Goal: Task Accomplishment & Management: Use online tool/utility

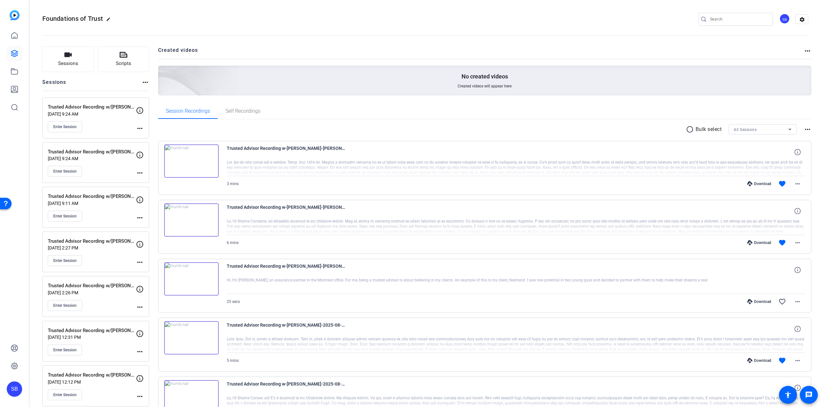
click at [108, 217] on div "Enter Session" at bounding box center [92, 216] width 88 height 11
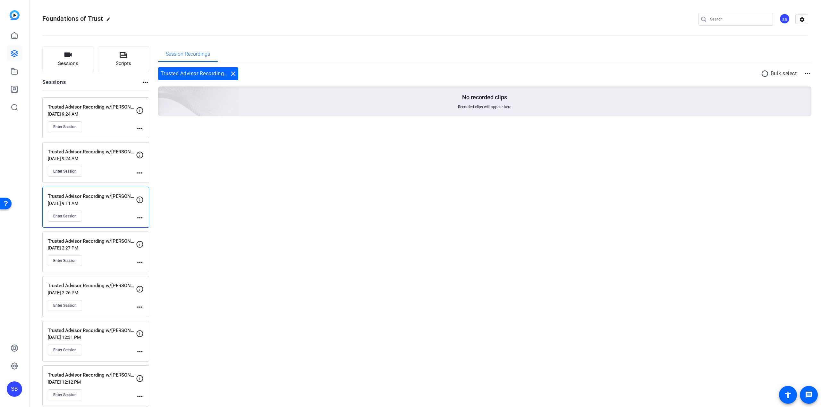
click at [111, 221] on div "Enter Session" at bounding box center [92, 216] width 88 height 11
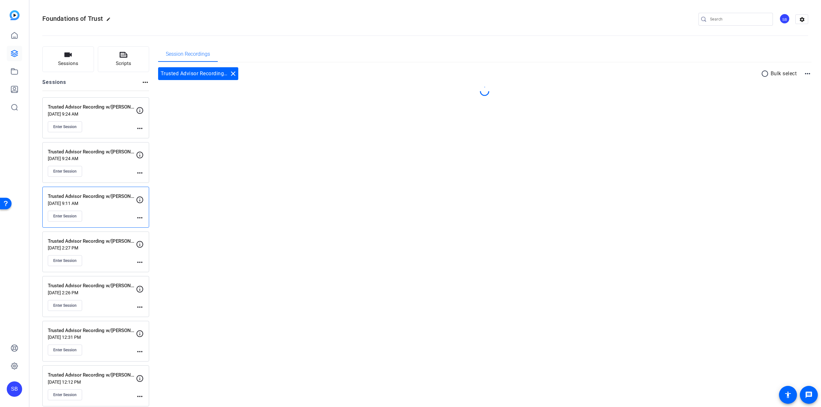
click at [111, 221] on div "Enter Session" at bounding box center [92, 216] width 88 height 11
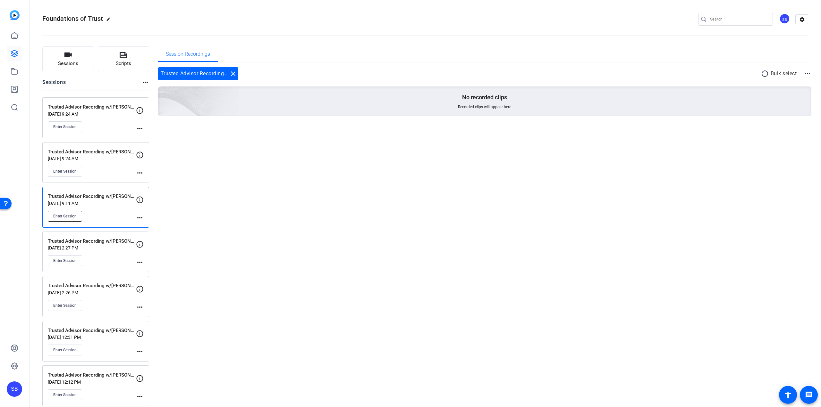
click at [62, 218] on span "Enter Session" at bounding box center [64, 216] width 23 height 5
click at [139, 217] on mat-icon "more_horiz" at bounding box center [140, 218] width 8 height 8
click at [150, 226] on span "Edit Session" at bounding box center [155, 227] width 29 height 8
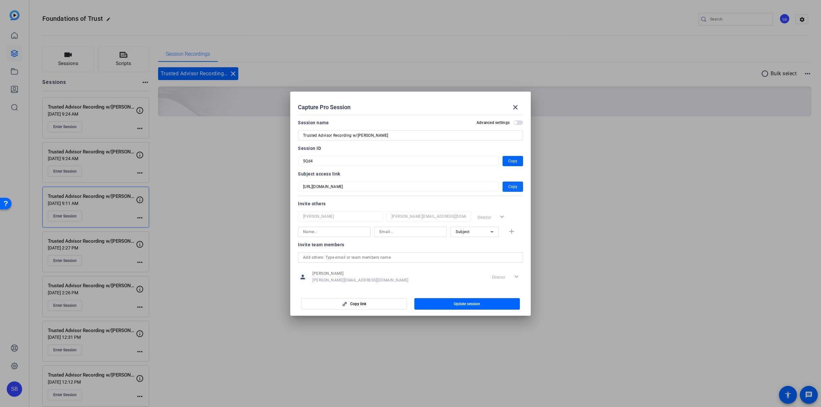
click at [510, 188] on span "Copy" at bounding box center [512, 187] width 9 height 8
copy div "more_horiz"
click at [516, 109] on mat-icon "close" at bounding box center [515, 108] width 8 height 8
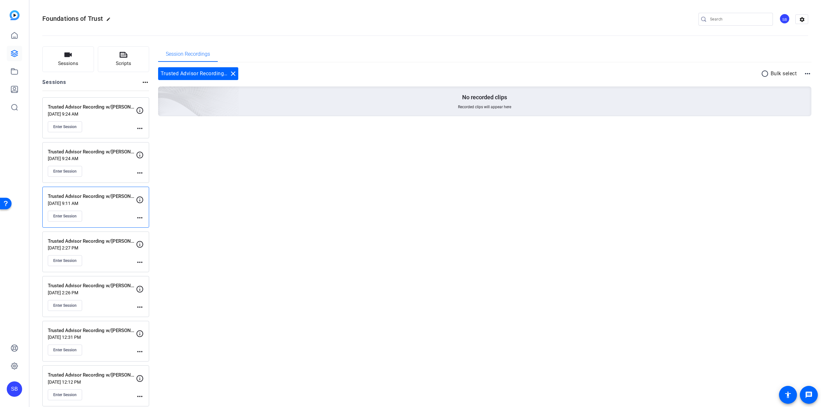
click at [139, 216] on mat-icon "more_horiz" at bounding box center [140, 218] width 8 height 8
click at [156, 227] on span "Edit Session" at bounding box center [155, 227] width 29 height 8
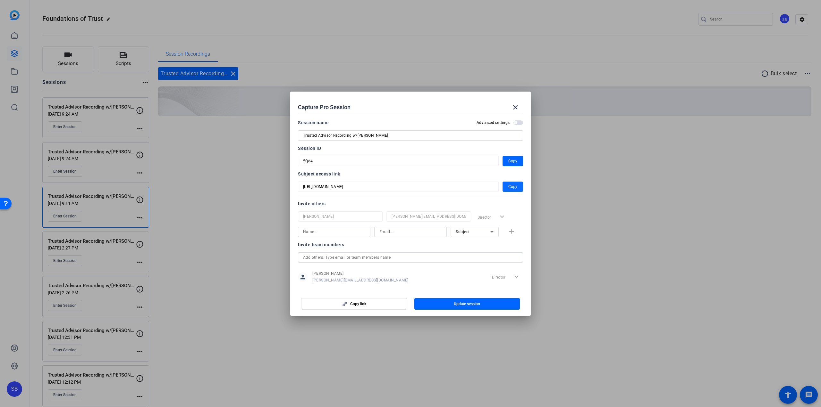
click at [506, 191] on span "button" at bounding box center [512, 186] width 21 height 15
click at [595, 226] on div at bounding box center [410, 203] width 821 height 407
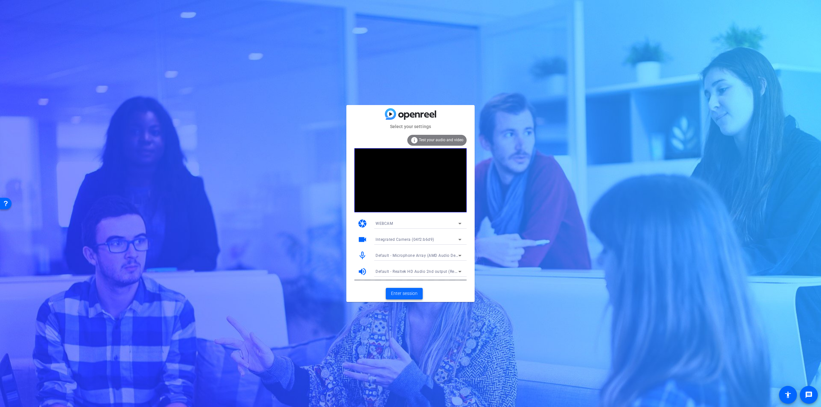
click at [409, 292] on span "Enter session" at bounding box center [404, 293] width 27 height 7
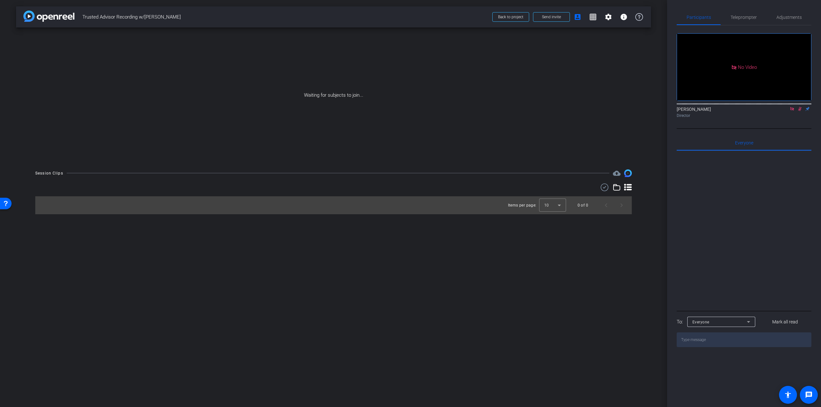
click at [800, 111] on icon at bounding box center [799, 109] width 5 height 4
click at [790, 111] on icon at bounding box center [791, 109] width 5 height 4
click at [739, 15] on span "Teleprompter" at bounding box center [743, 17] width 26 height 4
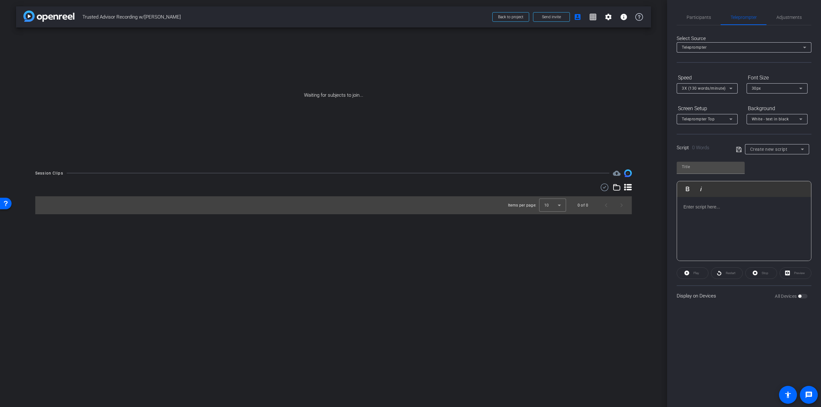
click at [765, 153] on div "Create new script" at bounding box center [775, 150] width 51 height 8
click at [768, 186] on span "Steve Ehounou Script" at bounding box center [772, 183] width 45 height 8
type input "Steve Ehounou Script"
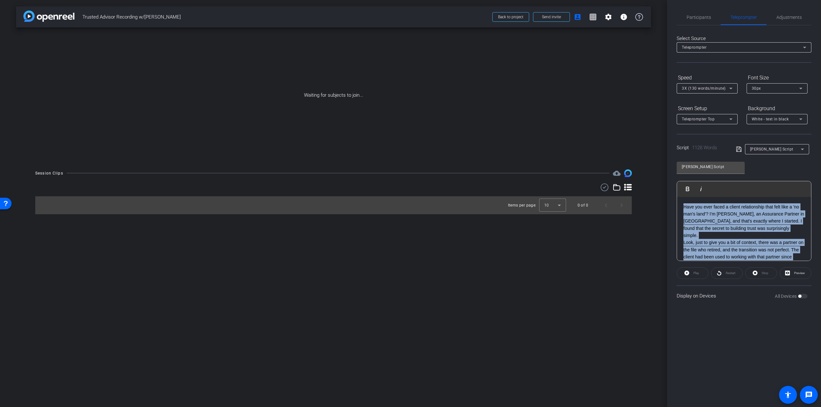
drag, startPoint x: 744, startPoint y: 229, endPoint x: 659, endPoint y: 179, distance: 98.3
click at [659, 179] on div "arrow_back Trusted Advisor Recording w/Steve Ehounou Back to project Send invit…" at bounding box center [410, 203] width 821 height 407
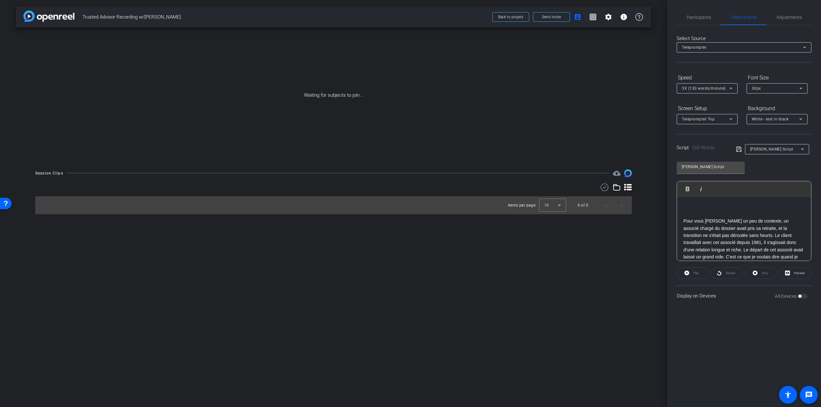
click at [684, 207] on p "Pour vous donner un peu de contexte, un associé chargé du dossier avait pris sa…" at bounding box center [743, 240] width 121 height 72
click at [730, 314] on div "Participants Teleprompter Adjustments settings Steven Bernucci flip Director Ev…" at bounding box center [744, 203] width 154 height 407
click at [738, 149] on icon at bounding box center [739, 150] width 6 height 8
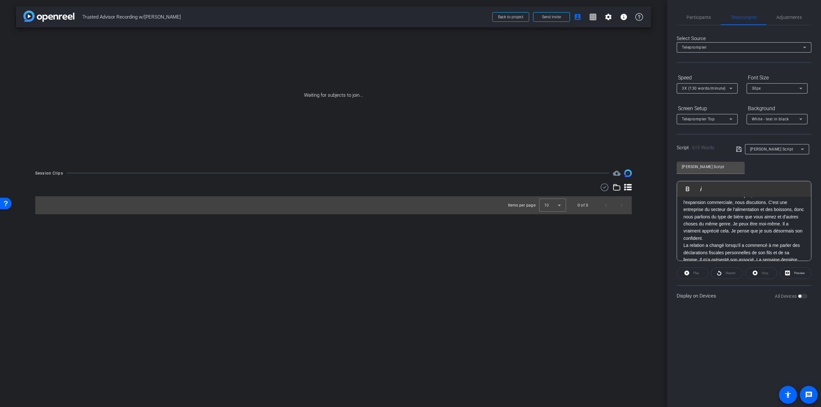
scroll to position [205, 0]
click at [686, 19] on span "Participants" at bounding box center [698, 17] width 24 height 4
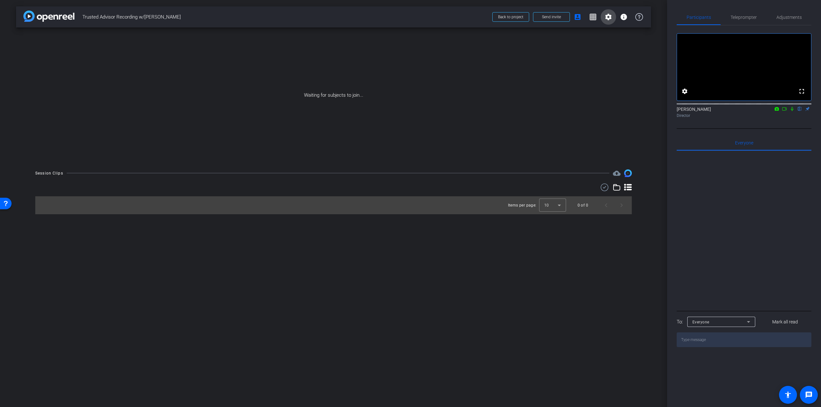
click at [608, 15] on mat-icon "settings" at bounding box center [608, 17] width 8 height 8
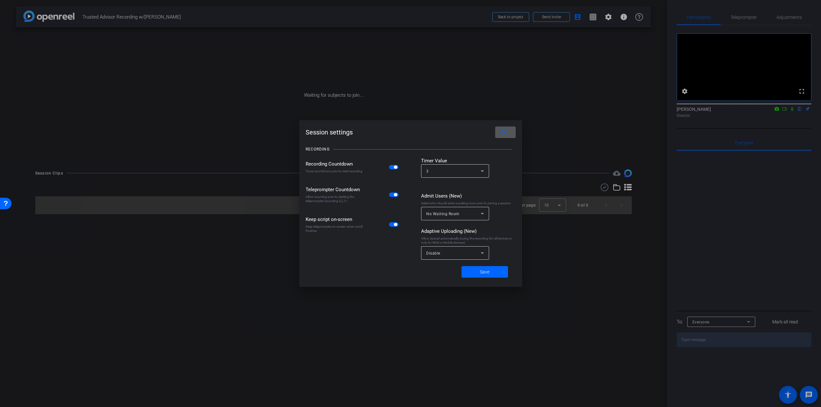
click at [471, 167] on mat-select "3" at bounding box center [455, 171] width 58 height 8
click at [447, 197] on mat-option "5" at bounding box center [455, 196] width 68 height 10
click at [479, 275] on span at bounding box center [484, 271] width 46 height 15
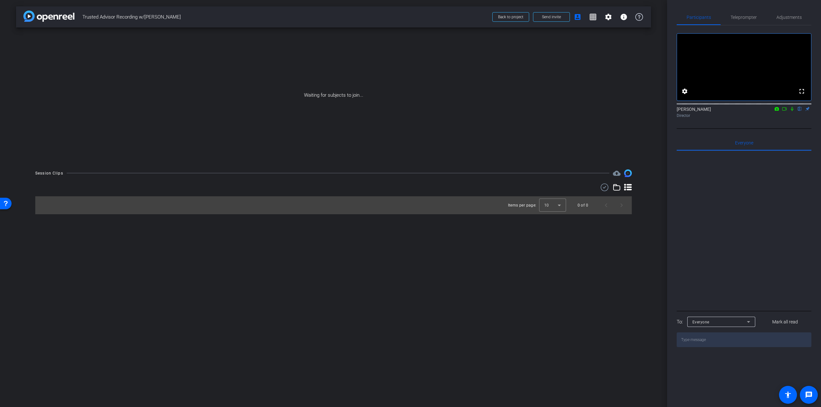
drag, startPoint x: 547, startPoint y: 77, endPoint x: 551, endPoint y: 100, distance: 22.9
click at [551, 100] on div "Waiting for subjects to join..." at bounding box center [333, 96] width 635 height 136
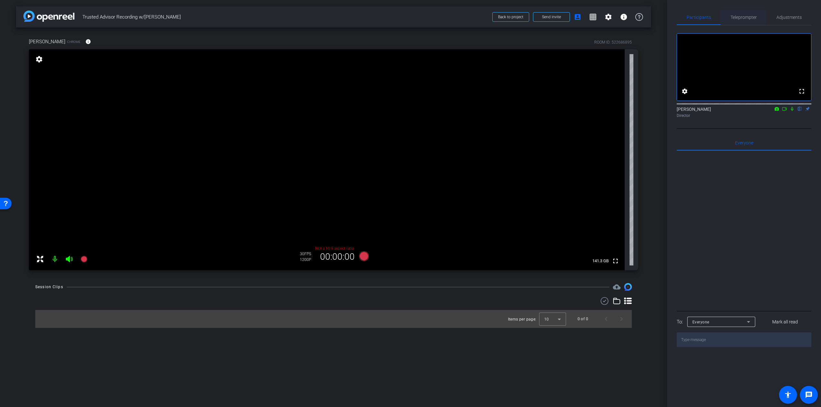
click at [735, 20] on span "Teleprompter" at bounding box center [743, 17] width 26 height 15
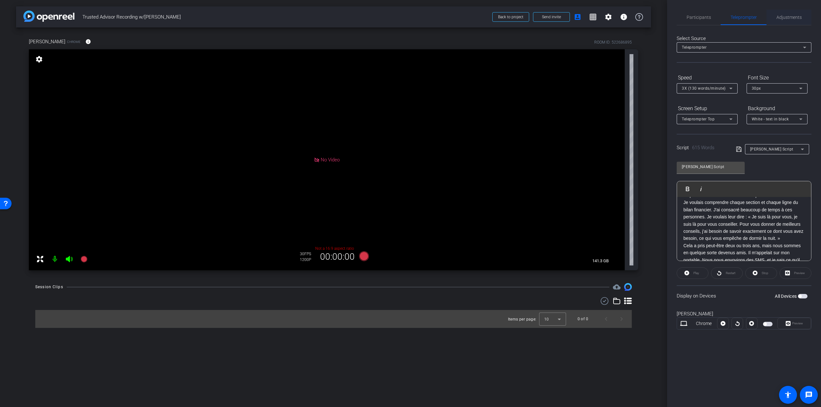
click at [793, 17] on span "Adjustments" at bounding box center [788, 17] width 25 height 4
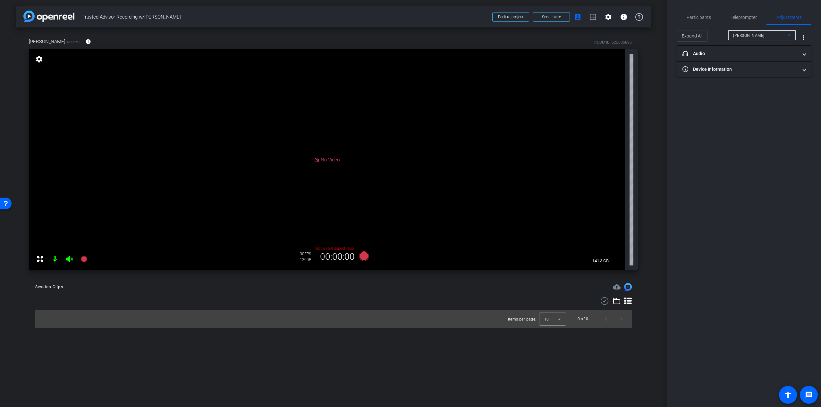
click at [768, 38] on div "Steve Ehounou" at bounding box center [760, 35] width 55 height 8
click at [721, 56] on div at bounding box center [410, 203] width 821 height 407
click at [704, 55] on mat-panel-title "headphone icon Audio" at bounding box center [739, 53] width 115 height 7
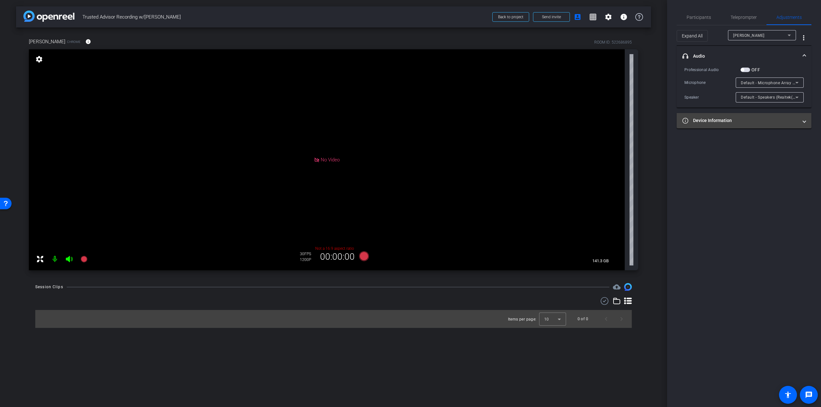
click at [718, 122] on mat-panel-title "Device Information" at bounding box center [739, 120] width 115 height 7
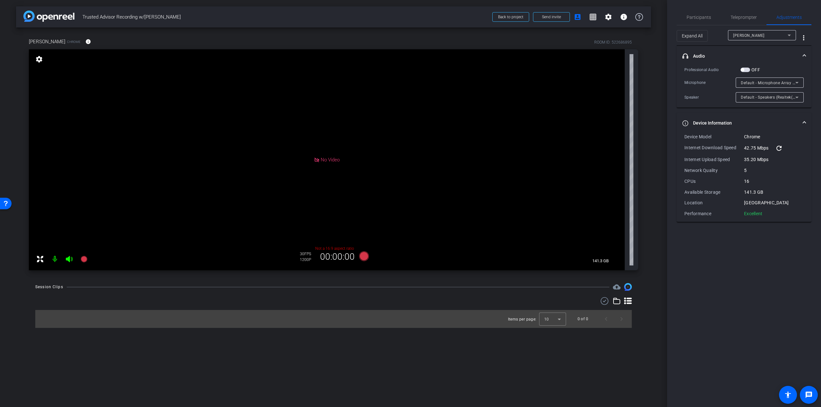
click at [332, 160] on span "No Video" at bounding box center [330, 160] width 19 height 6
click at [40, 66] on div "No Video" at bounding box center [327, 159] width 596 height 221
click at [37, 60] on mat-icon "settings" at bounding box center [39, 59] width 9 height 8
click at [38, 57] on mat-icon "settings" at bounding box center [39, 59] width 9 height 8
click at [39, 60] on mat-icon "settings" at bounding box center [39, 59] width 9 height 8
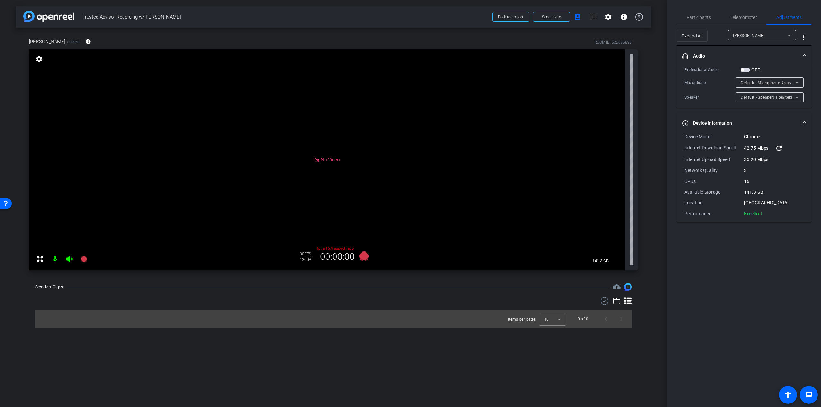
click at [39, 60] on mat-icon "settings" at bounding box center [39, 59] width 9 height 8
click at [739, 20] on span "Teleprompter" at bounding box center [743, 17] width 26 height 4
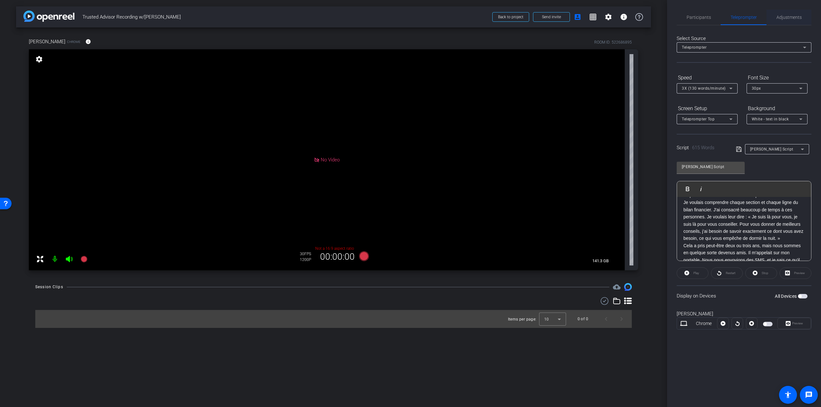
click at [802, 17] on div "Adjustments" at bounding box center [788, 17] width 45 height 15
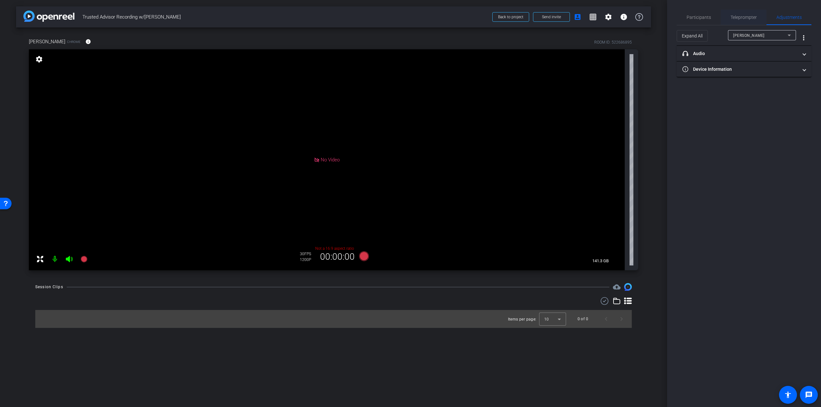
click at [750, 16] on span "Teleprompter" at bounding box center [743, 17] width 26 height 4
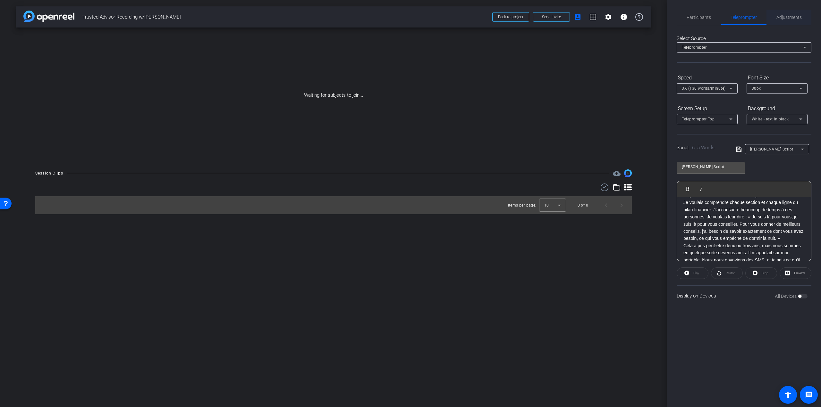
click at [798, 19] on span "Adjustments" at bounding box center [788, 17] width 25 height 4
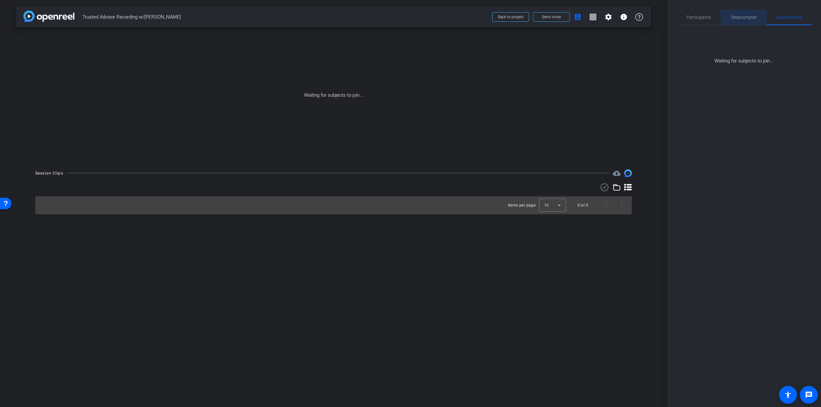
click at [749, 17] on span "Teleprompter" at bounding box center [743, 17] width 26 height 4
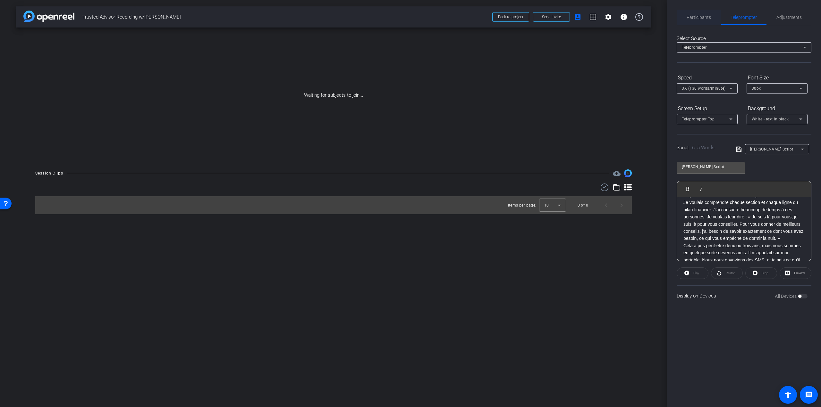
click at [690, 20] on span "Participants" at bounding box center [698, 17] width 24 height 15
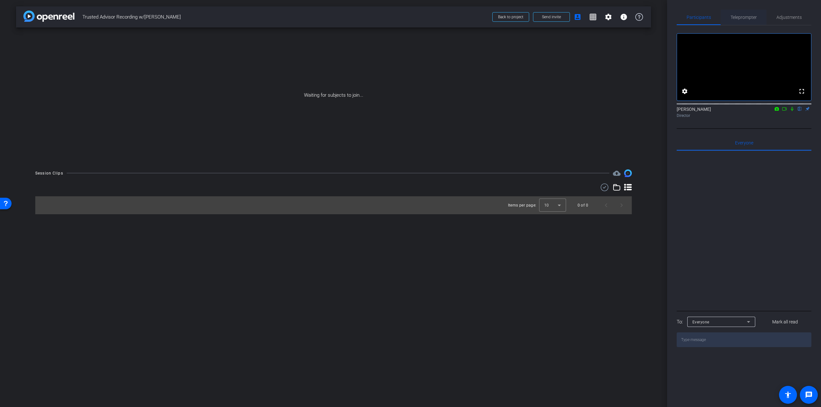
click at [752, 15] on span "Teleprompter" at bounding box center [743, 17] width 26 height 4
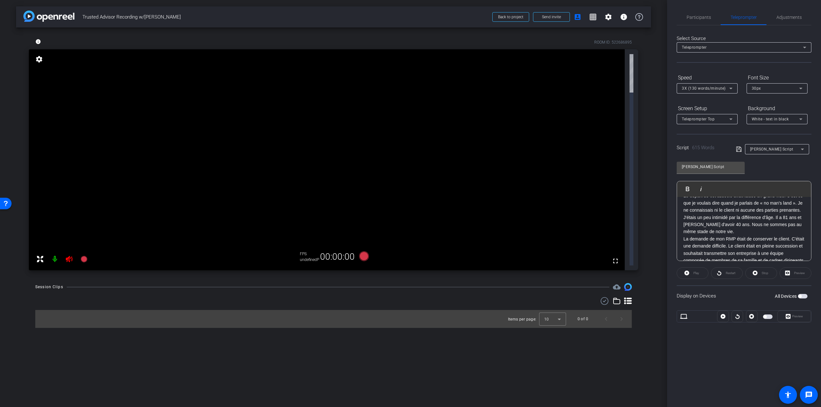
scroll to position [13, 0]
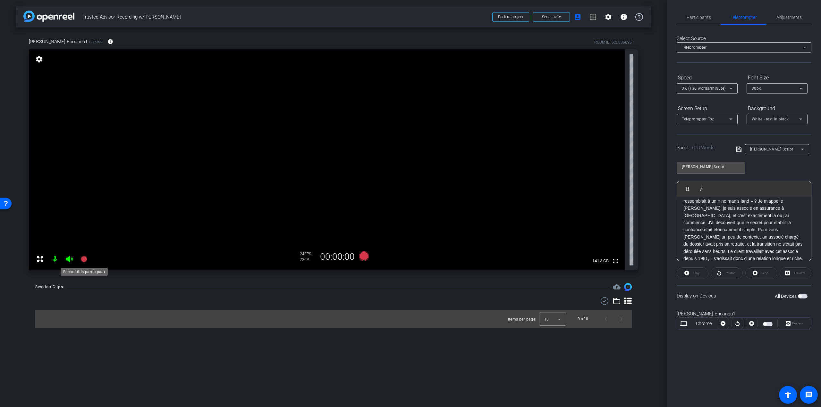
click at [87, 259] on icon at bounding box center [83, 259] width 6 height 6
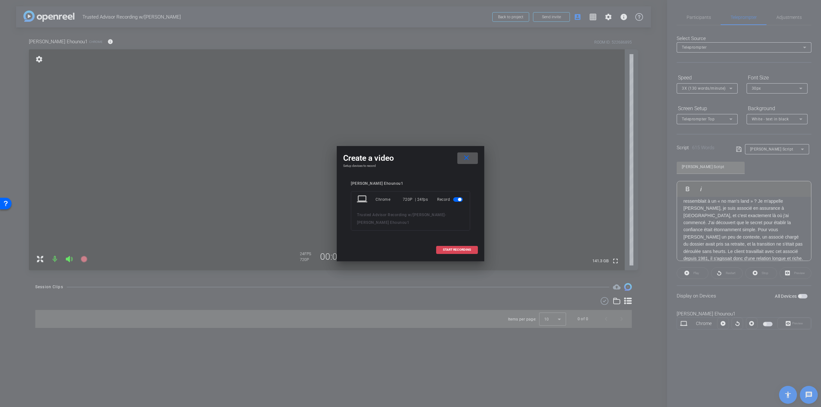
click at [447, 249] on span "START RECORDING" at bounding box center [457, 249] width 28 height 3
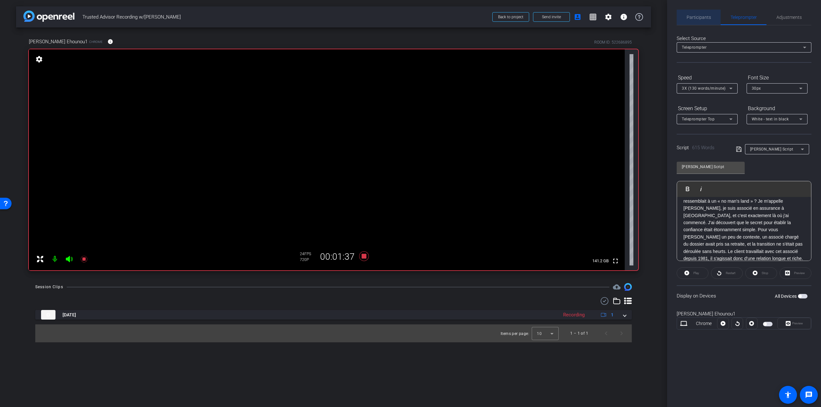
click at [706, 19] on span "Participants" at bounding box center [698, 17] width 24 height 4
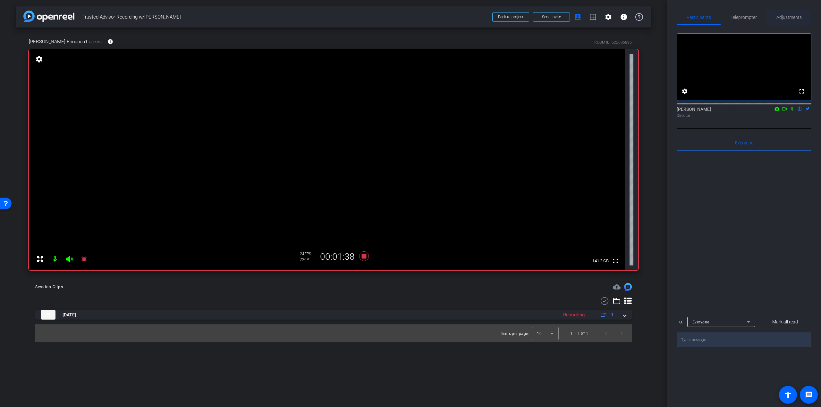
click at [784, 18] on span "Adjustments" at bounding box center [788, 17] width 25 height 4
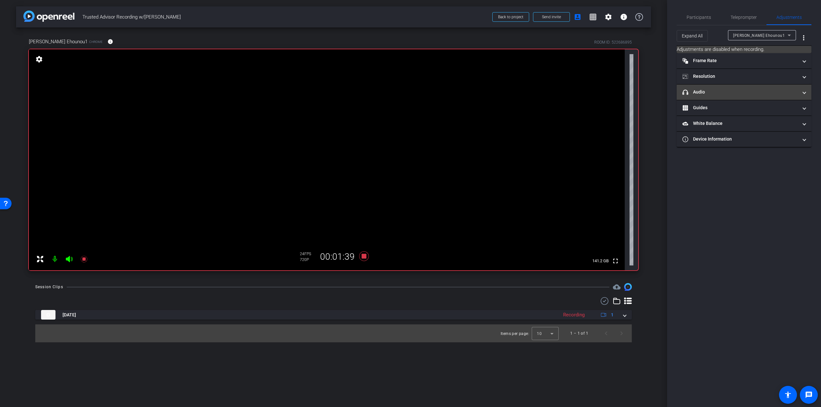
click at [738, 96] on mat-expansion-panel-header "headphone icon Audio" at bounding box center [743, 92] width 135 height 15
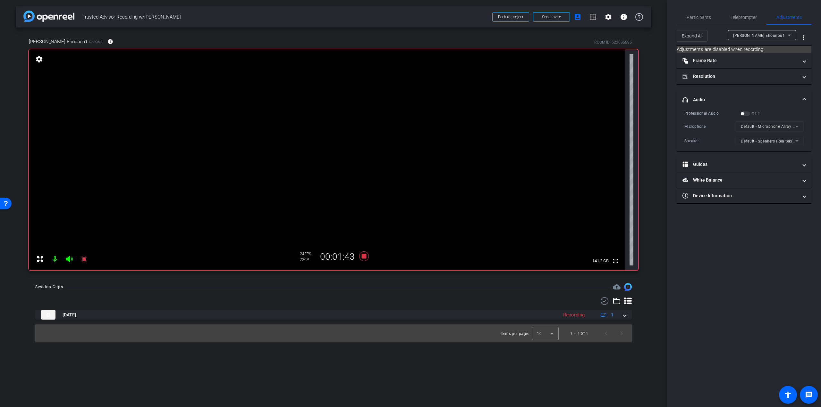
click at [760, 126] on mat-form-field "Default - Microphone Array (AMD Audio Device)" at bounding box center [769, 127] width 68 height 10
click at [365, 255] on icon at bounding box center [364, 257] width 10 height 10
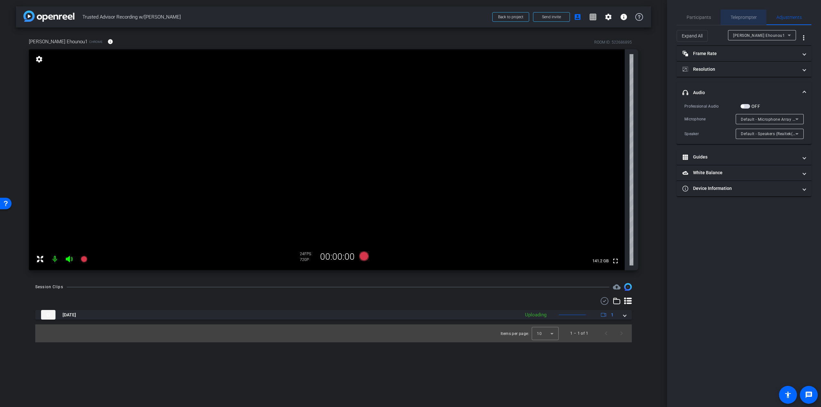
click at [741, 20] on span "Teleprompter" at bounding box center [743, 17] width 26 height 15
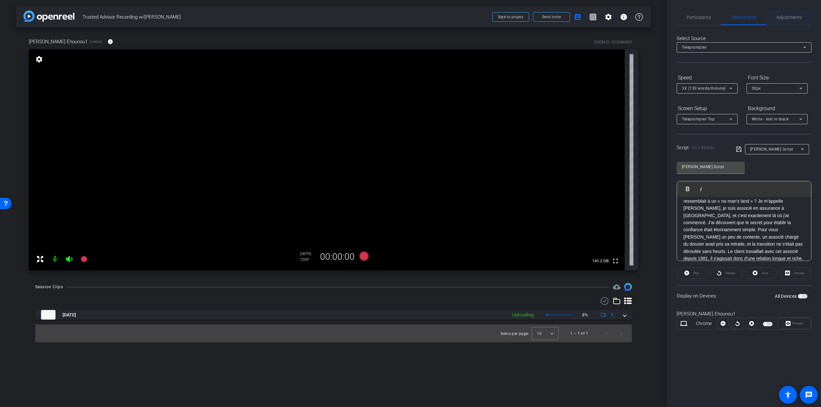
click at [785, 21] on span "Adjustments" at bounding box center [788, 17] width 25 height 15
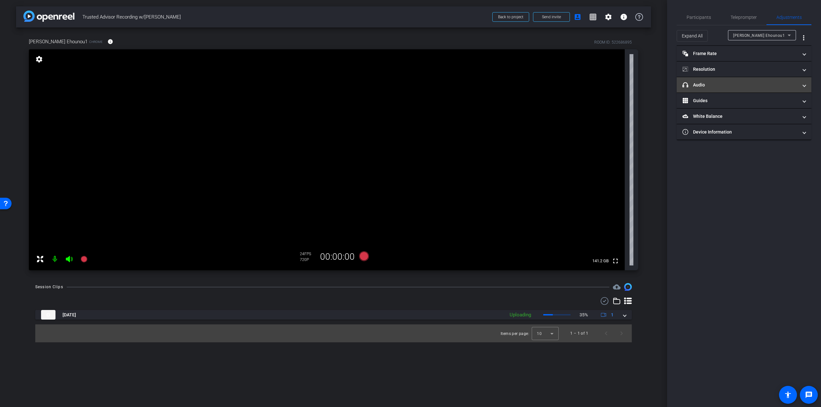
click at [725, 89] on mat-expansion-panel-header "headphone icon Audio" at bounding box center [743, 84] width 135 height 15
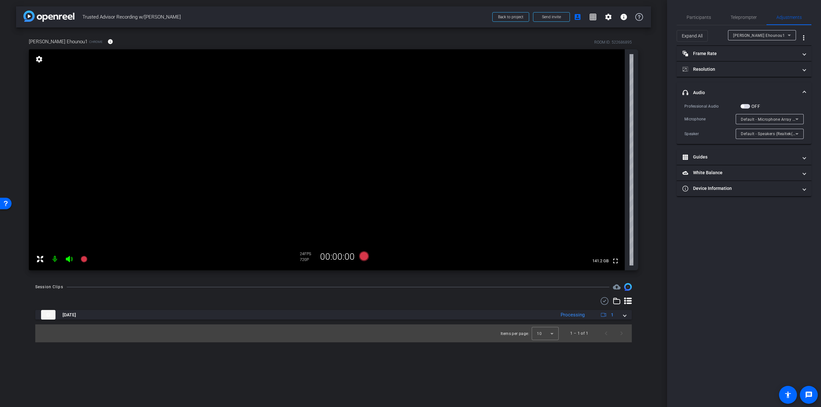
click at [743, 106] on span "button" at bounding box center [742, 106] width 3 height 3
click at [744, 106] on span "button" at bounding box center [745, 106] width 10 height 4
click at [86, 260] on icon at bounding box center [83, 259] width 6 height 6
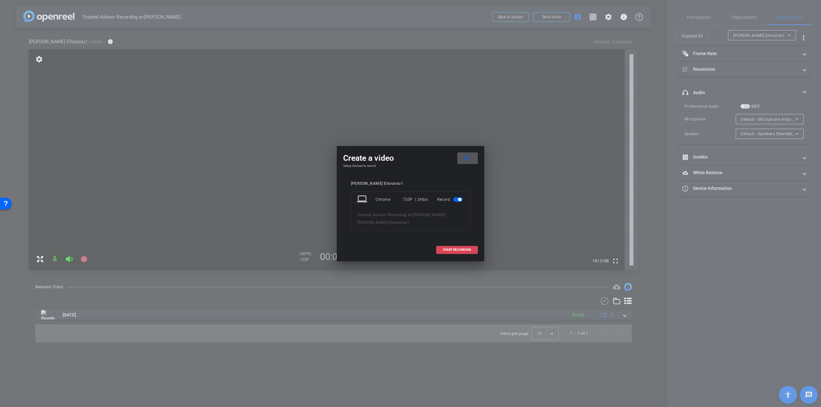
click at [466, 247] on span at bounding box center [456, 249] width 41 height 15
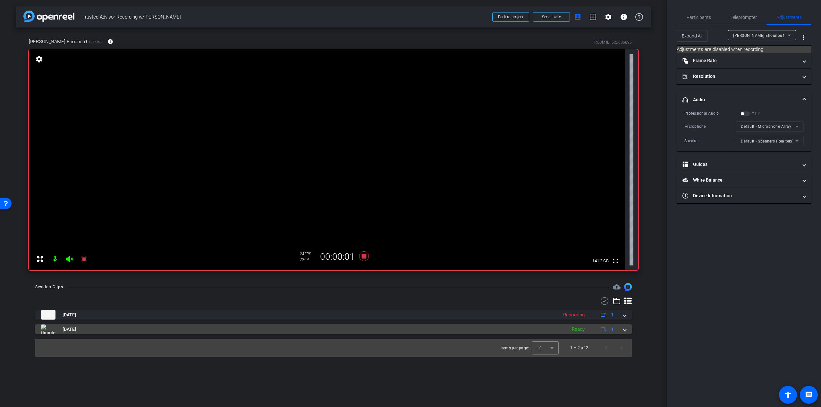
click at [625, 331] on span at bounding box center [624, 329] width 3 height 7
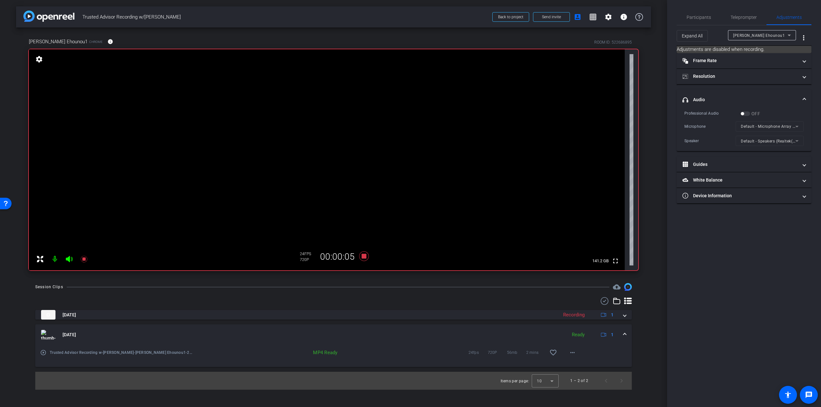
click at [626, 334] on mat-expansion-panel-header "Aug 19, 2025 Ready 1" at bounding box center [333, 335] width 596 height 21
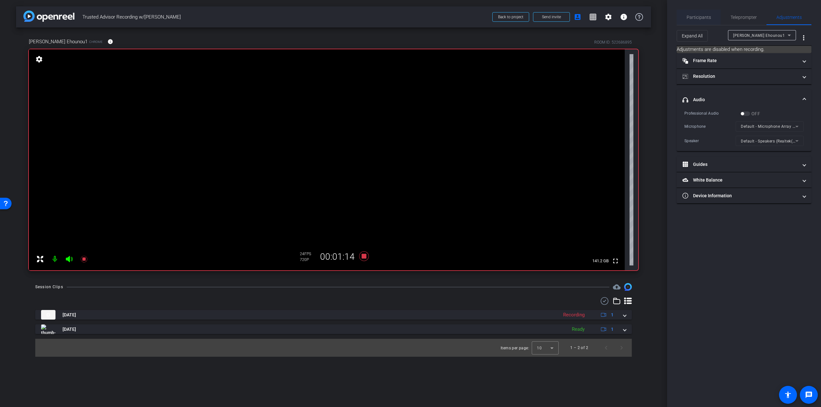
click at [691, 15] on span "Participants" at bounding box center [698, 17] width 24 height 4
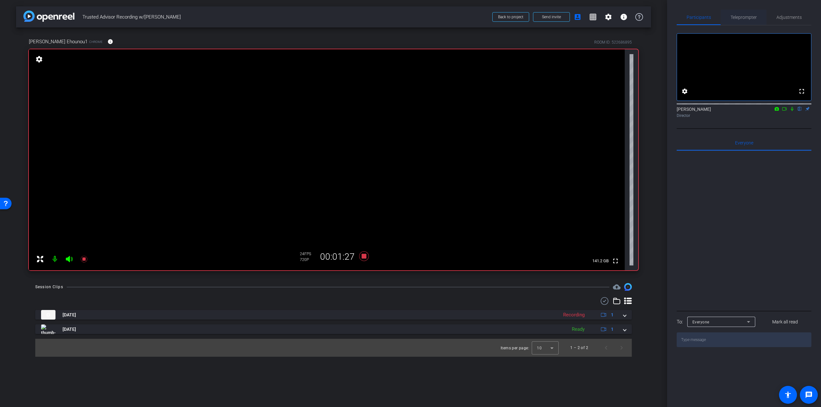
click at [735, 15] on span "Teleprompter" at bounding box center [743, 17] width 26 height 4
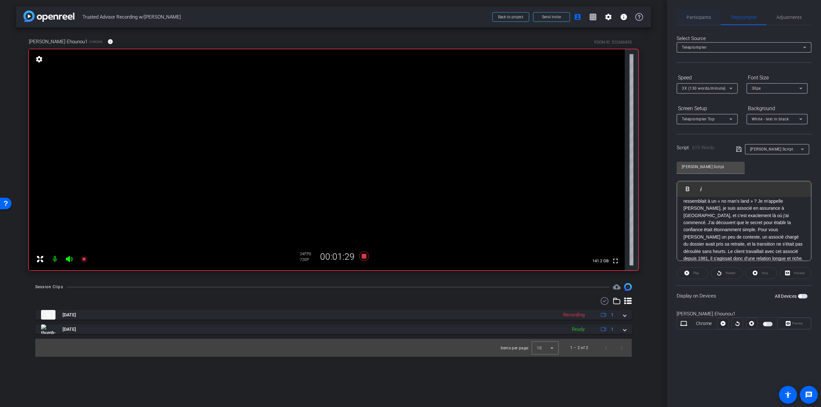
click at [707, 16] on span "Participants" at bounding box center [698, 17] width 24 height 4
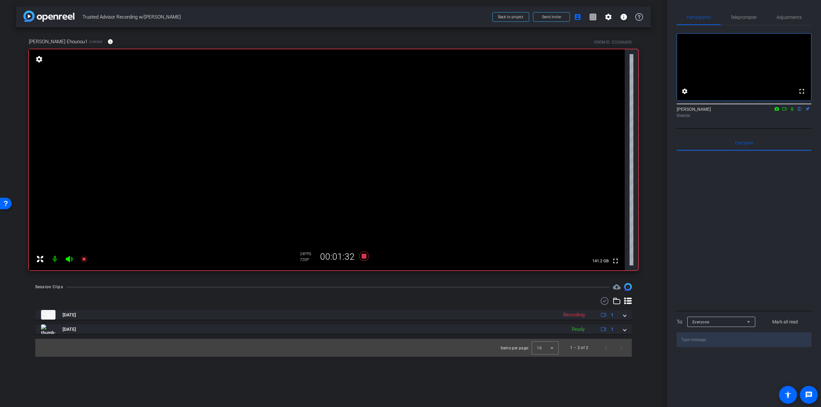
click at [792, 111] on icon at bounding box center [791, 109] width 5 height 4
click at [755, 17] on span "Teleprompter" at bounding box center [743, 17] width 26 height 4
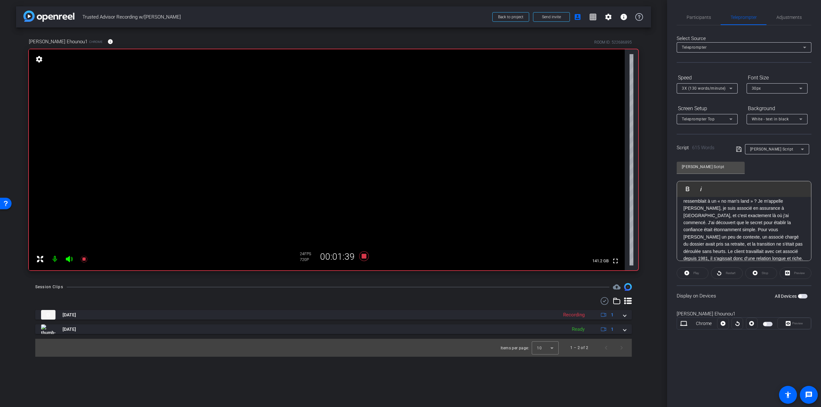
scroll to position [0, 0]
click at [709, 20] on span "Participants" at bounding box center [698, 17] width 24 height 15
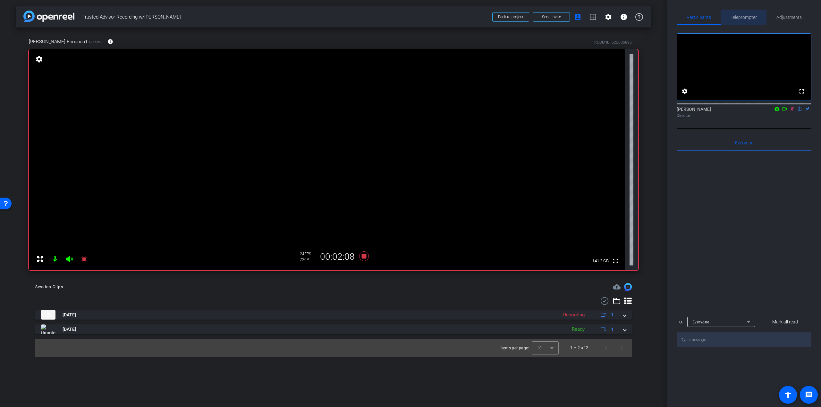
click at [749, 19] on span "Teleprompter" at bounding box center [743, 17] width 26 height 4
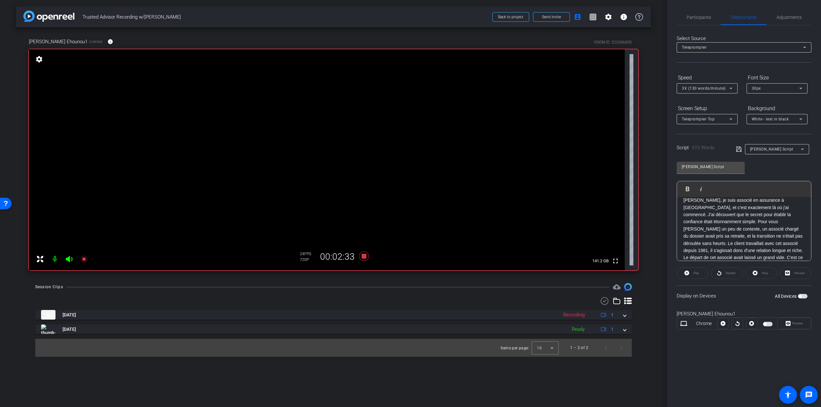
scroll to position [32, 0]
click at [792, 20] on span "Adjustments" at bounding box center [788, 17] width 25 height 4
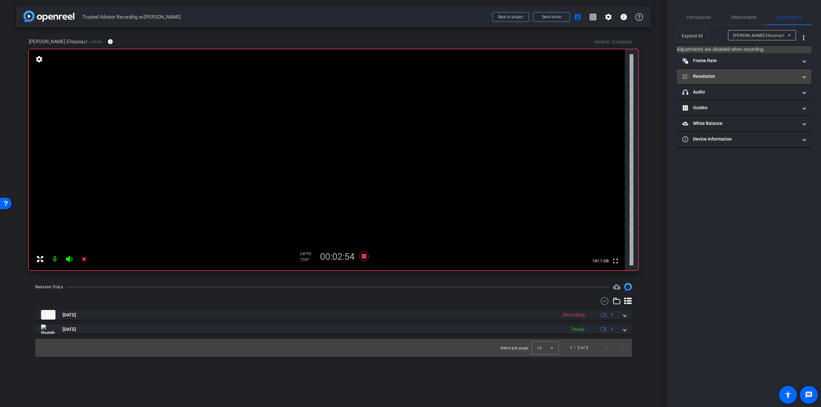
click at [722, 77] on mat-panel-title "Resolution" at bounding box center [739, 76] width 115 height 7
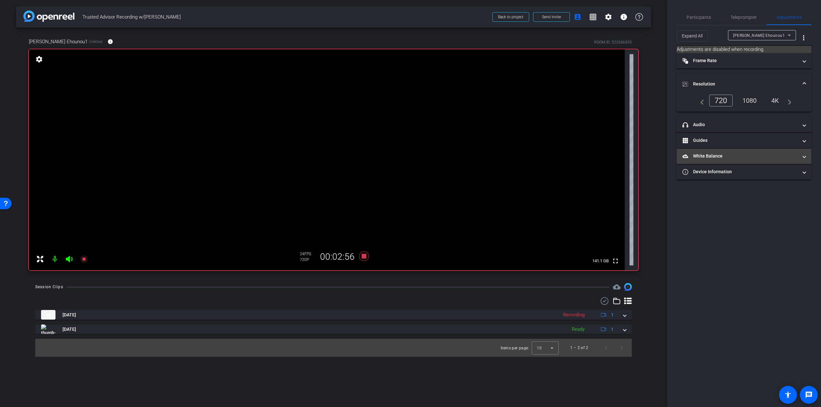
click at [719, 152] on mat-expansion-panel-header "White Balance White Balance" at bounding box center [743, 156] width 135 height 15
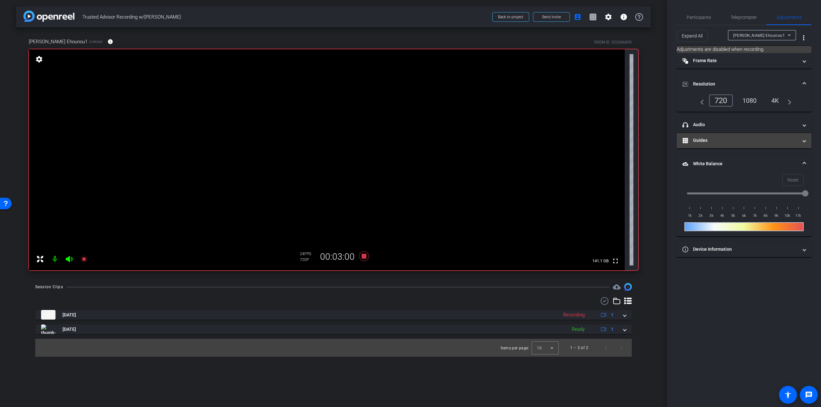
click at [761, 140] on mat-panel-title "Guides" at bounding box center [739, 140] width 115 height 7
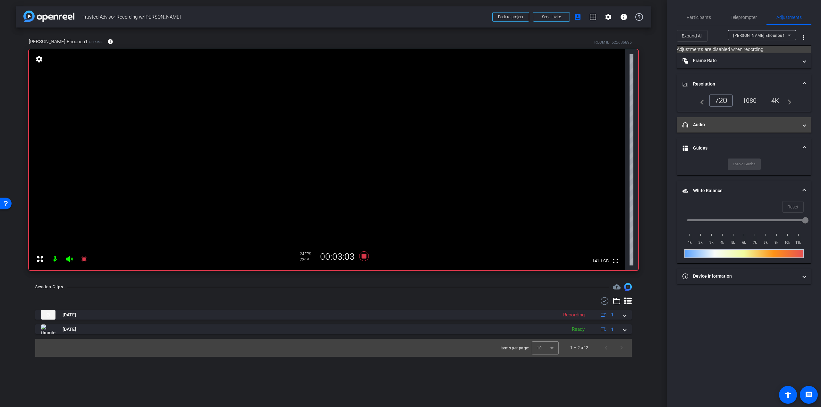
click at [726, 130] on mat-expansion-panel-header "headphone icon Audio" at bounding box center [743, 124] width 135 height 15
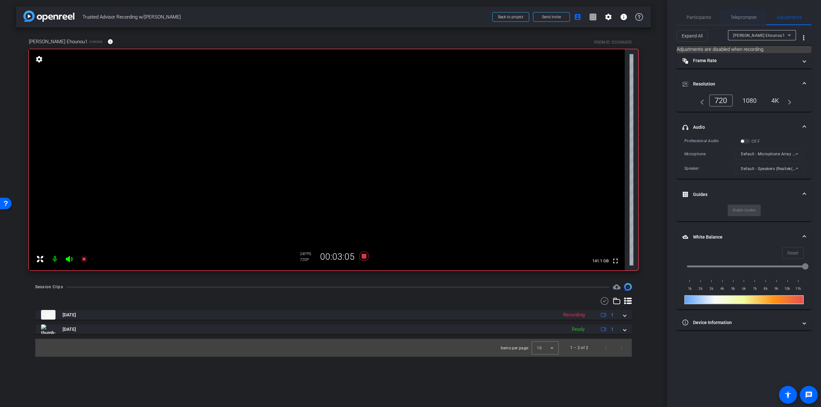
click at [729, 16] on div "Teleprompter" at bounding box center [743, 17] width 46 height 15
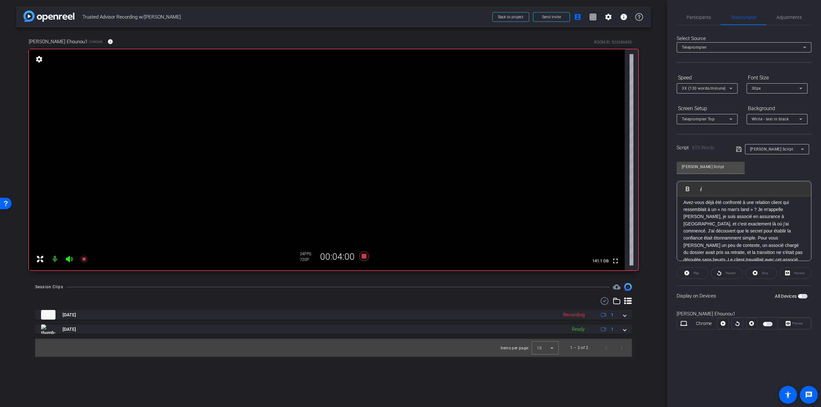
scroll to position [0, 0]
click at [706, 13] on span "Participants" at bounding box center [698, 17] width 24 height 15
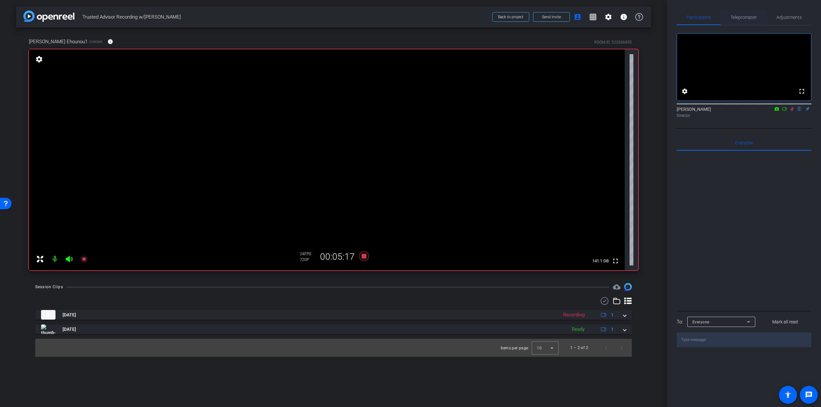
click at [754, 16] on span "Teleprompter" at bounding box center [743, 17] width 26 height 4
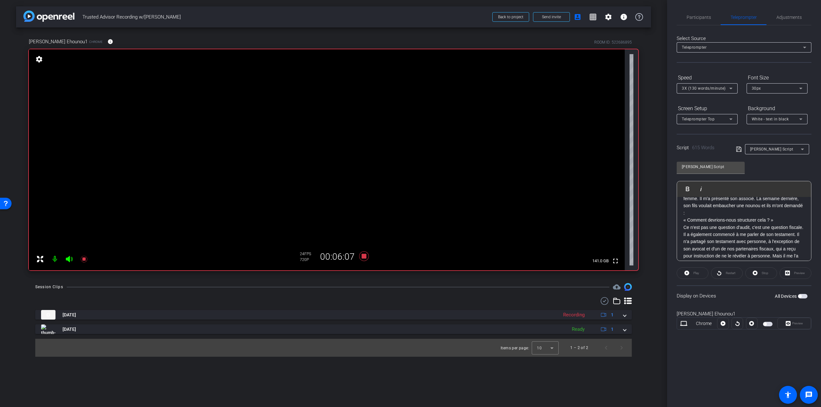
scroll to position [430, 0]
click at [697, 22] on span "Participants" at bounding box center [698, 17] width 24 height 15
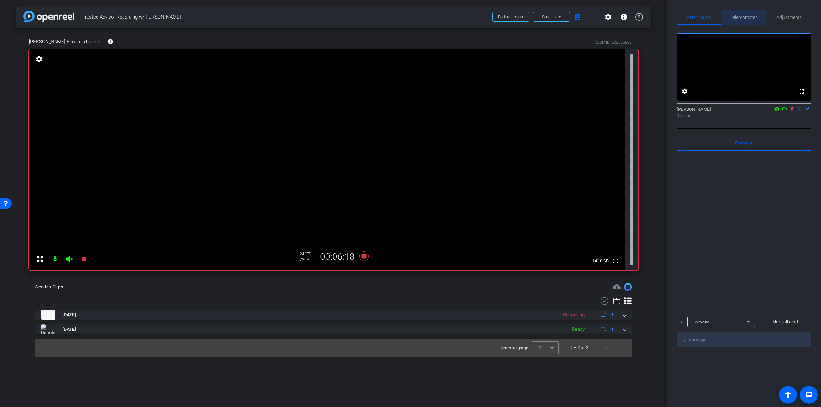
click at [745, 17] on span "Teleprompter" at bounding box center [743, 17] width 26 height 4
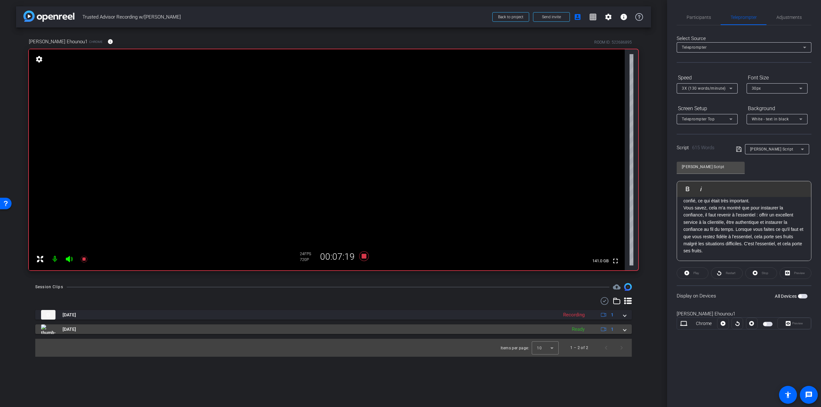
click at [625, 329] on span at bounding box center [624, 329] width 3 height 7
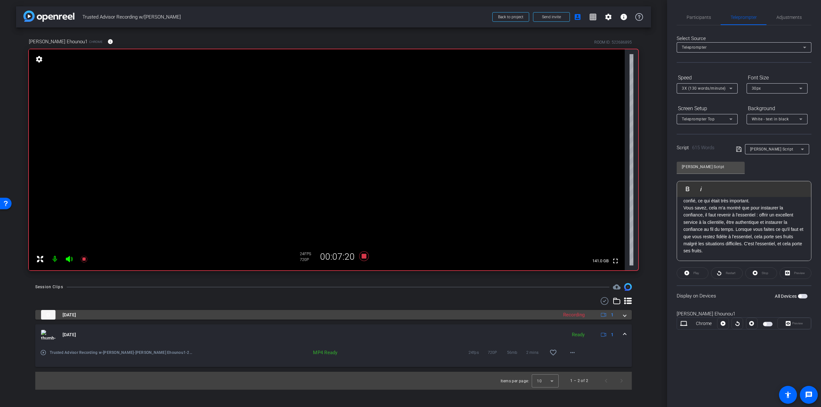
click at [622, 316] on div "Aug 19, 2025 Recording 1" at bounding box center [332, 315] width 582 height 10
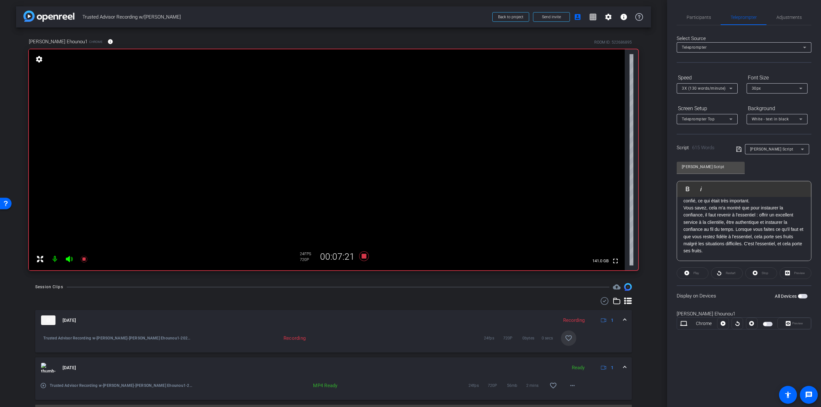
click at [565, 342] on mat-icon "favorite_border" at bounding box center [569, 339] width 8 height 8
click at [698, 21] on span "Participants" at bounding box center [698, 17] width 24 height 15
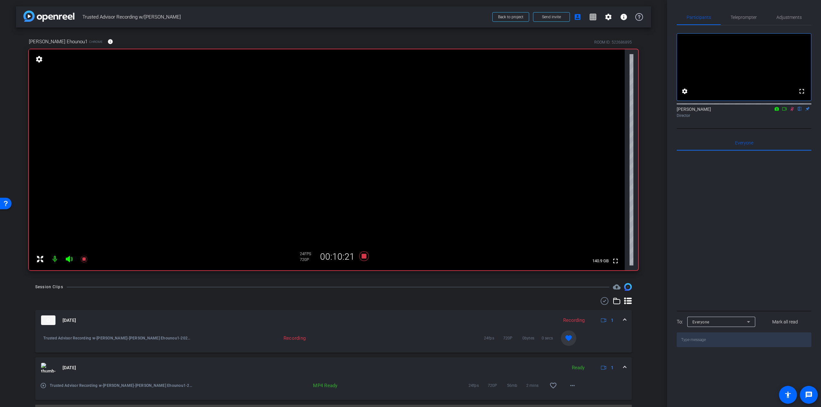
click at [790, 111] on icon at bounding box center [791, 109] width 5 height 4
click at [746, 14] on span "Teleprompter" at bounding box center [743, 17] width 26 height 15
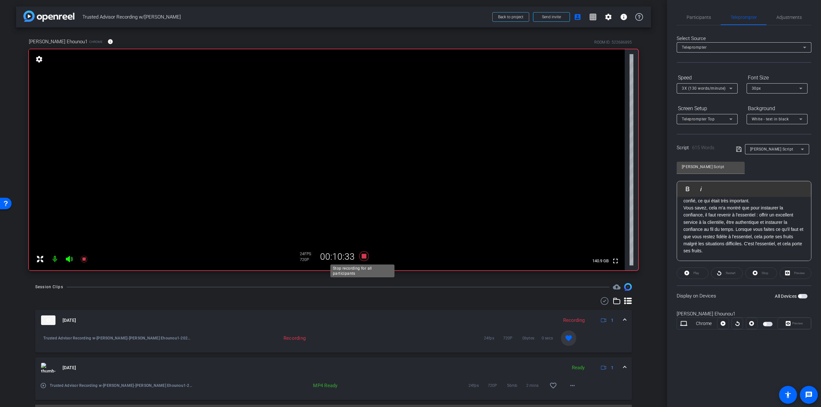
click at [360, 258] on icon at bounding box center [363, 257] width 15 height 12
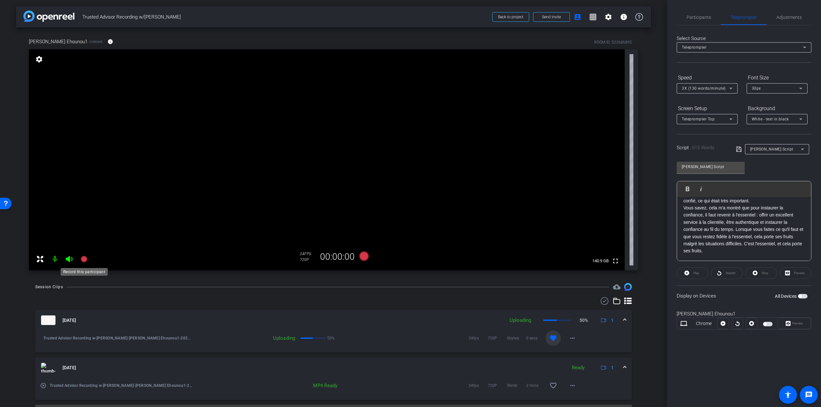
click at [86, 259] on icon at bounding box center [83, 259] width 6 height 6
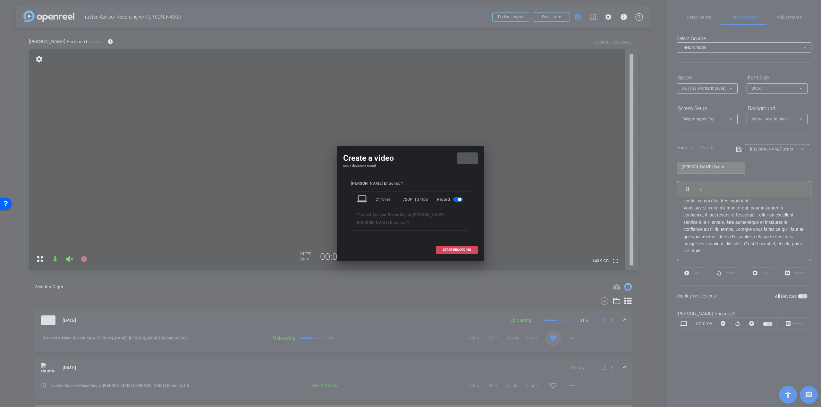
click at [449, 248] on span "START RECORDING" at bounding box center [457, 249] width 28 height 3
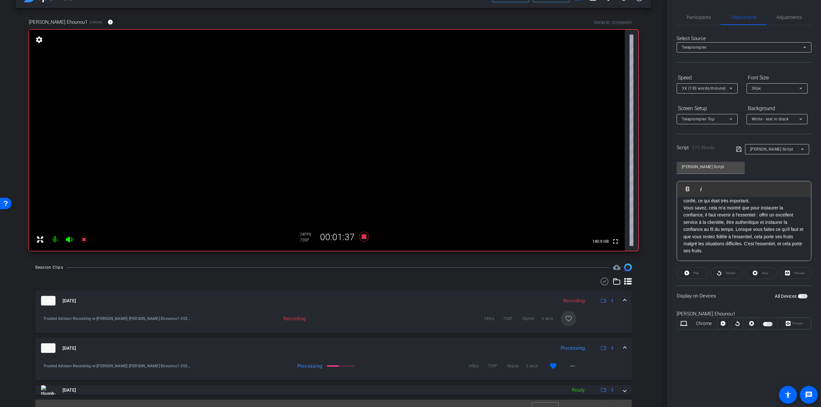
scroll to position [30, 0]
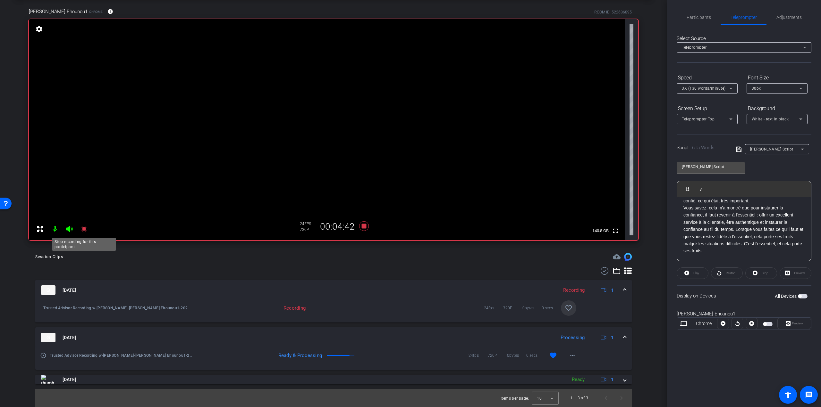
click at [85, 229] on icon at bounding box center [83, 229] width 6 height 6
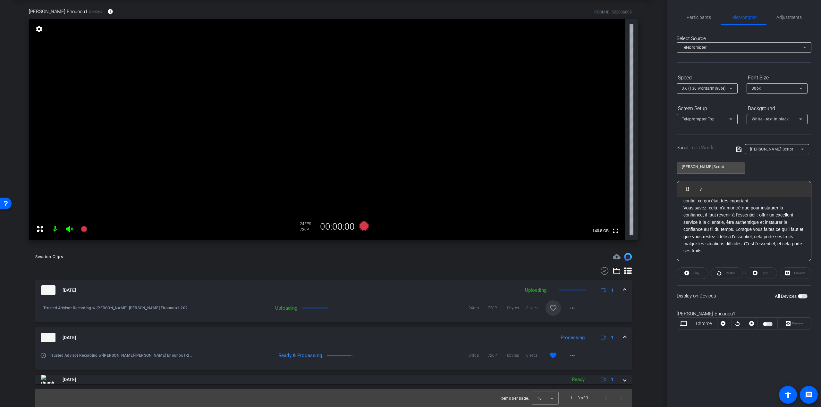
click at [552, 313] on span at bounding box center [552, 308] width 15 height 15
click at [704, 21] on span "Participants" at bounding box center [698, 17] width 24 height 15
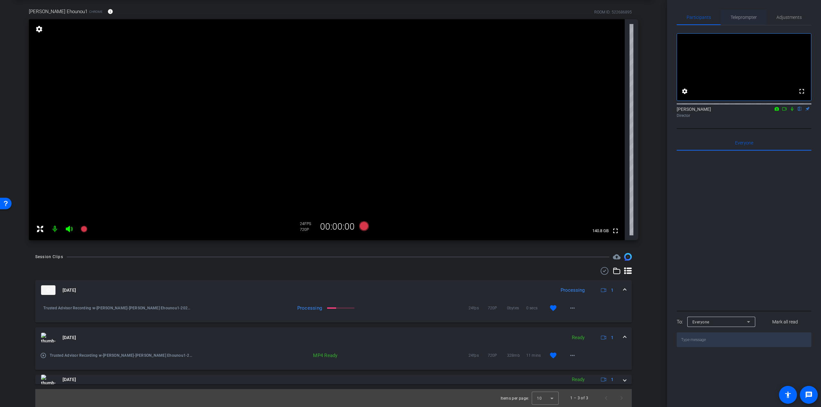
click at [743, 19] on span "Teleprompter" at bounding box center [743, 17] width 26 height 4
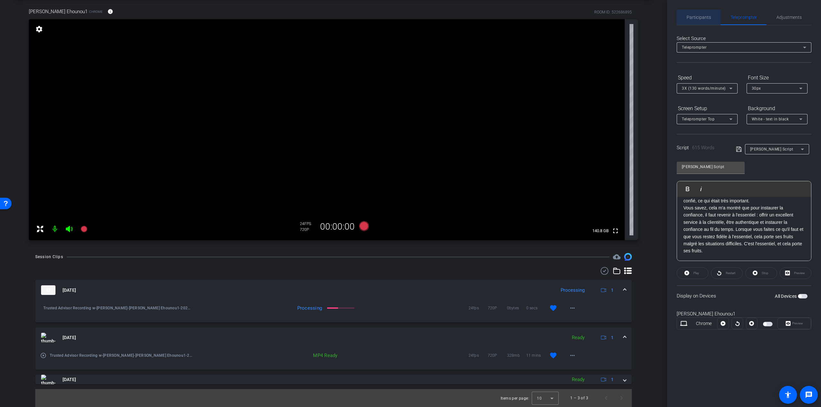
click at [688, 19] on span "Participants" at bounding box center [698, 17] width 24 height 4
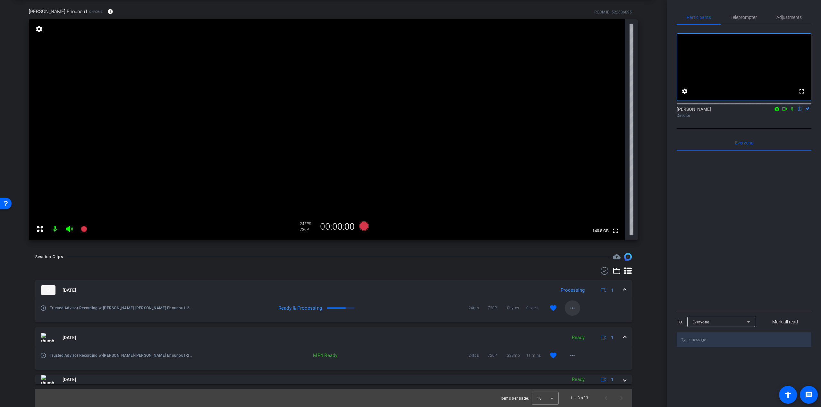
click at [570, 314] on span at bounding box center [572, 308] width 15 height 15
click at [385, 274] on div at bounding box center [410, 203] width 821 height 407
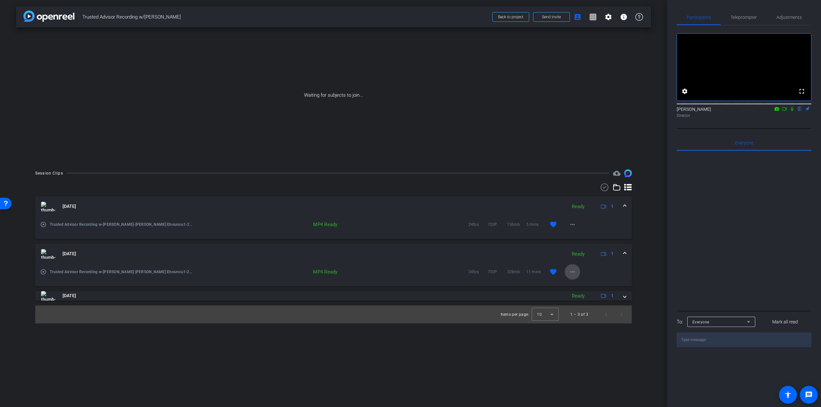
click at [577, 275] on span at bounding box center [572, 271] width 15 height 15
click at [582, 298] on span "Download MP4" at bounding box center [589, 302] width 38 height 8
click at [570, 223] on mat-icon "more_horiz" at bounding box center [572, 225] width 8 height 8
click at [586, 253] on span "Download MP4" at bounding box center [589, 254] width 38 height 8
